Goal: Information Seeking & Learning: Find specific fact

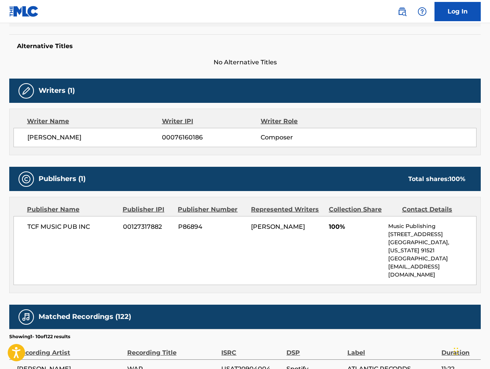
click at [405, 12] on img at bounding box center [401, 11] width 9 height 9
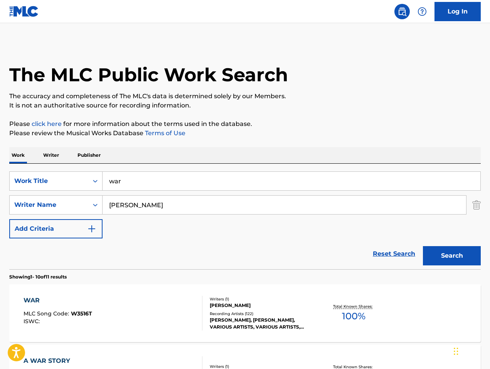
click at [206, 187] on input "war" at bounding box center [292, 181] width 378 height 19
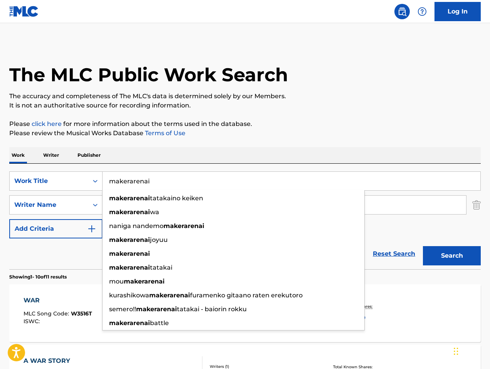
type input "makerarenai"
click at [402, 203] on input "[PERSON_NAME]" at bounding box center [284, 205] width 363 height 19
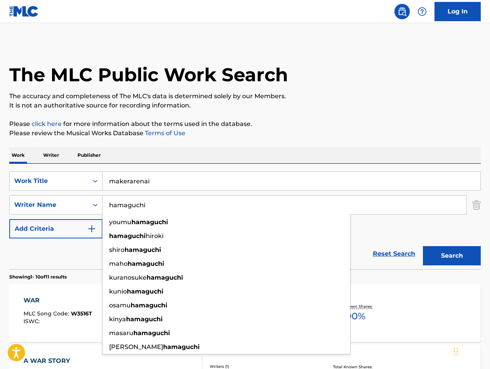
type input "hamaguchi"
click at [423, 246] on button "Search" at bounding box center [452, 255] width 58 height 19
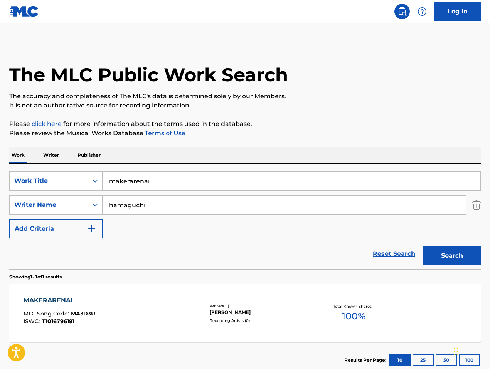
click at [271, 301] on div "MAKERARENAI MLC Song Code : MA3D3U ISWC : T1016796191 Writers ( 1 ) [PERSON_NAM…" at bounding box center [244, 313] width 471 height 58
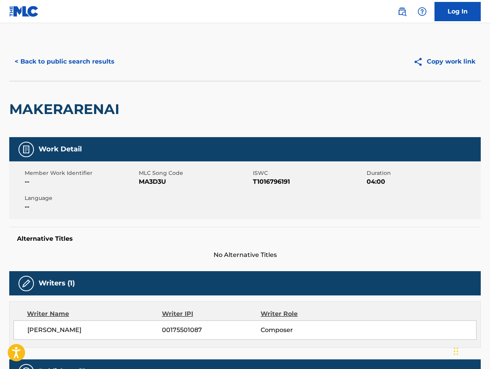
click at [398, 12] on img at bounding box center [401, 11] width 9 height 9
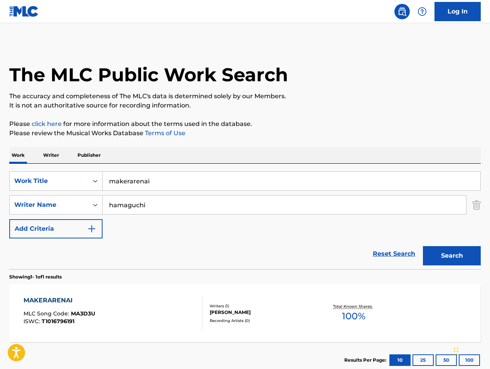
click at [215, 181] on input "makerarenai" at bounding box center [292, 181] width 378 height 19
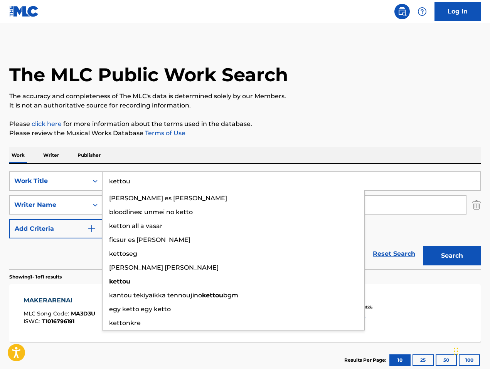
type input "kettou"
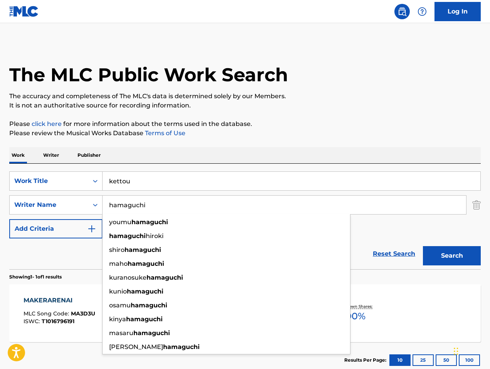
click at [423, 246] on button "Search" at bounding box center [452, 255] width 58 height 19
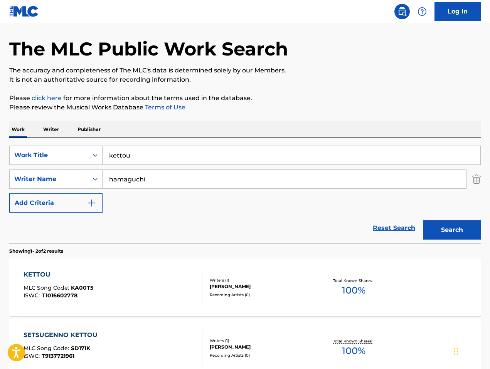
scroll to position [77, 0]
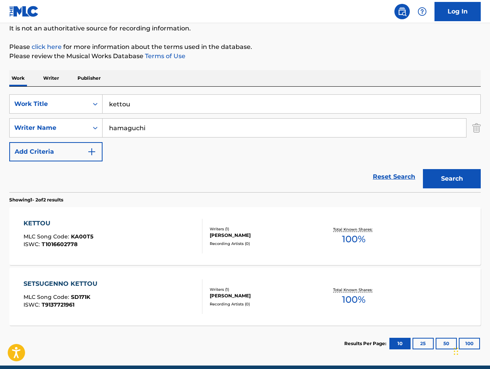
click at [148, 217] on div "KETTOU MLC Song Code : KA00T5 ISWC : T1016602778 Writers ( 1 ) [PERSON_NAME] Re…" at bounding box center [244, 236] width 471 height 58
